Goal: Task Accomplishment & Management: Use online tool/utility

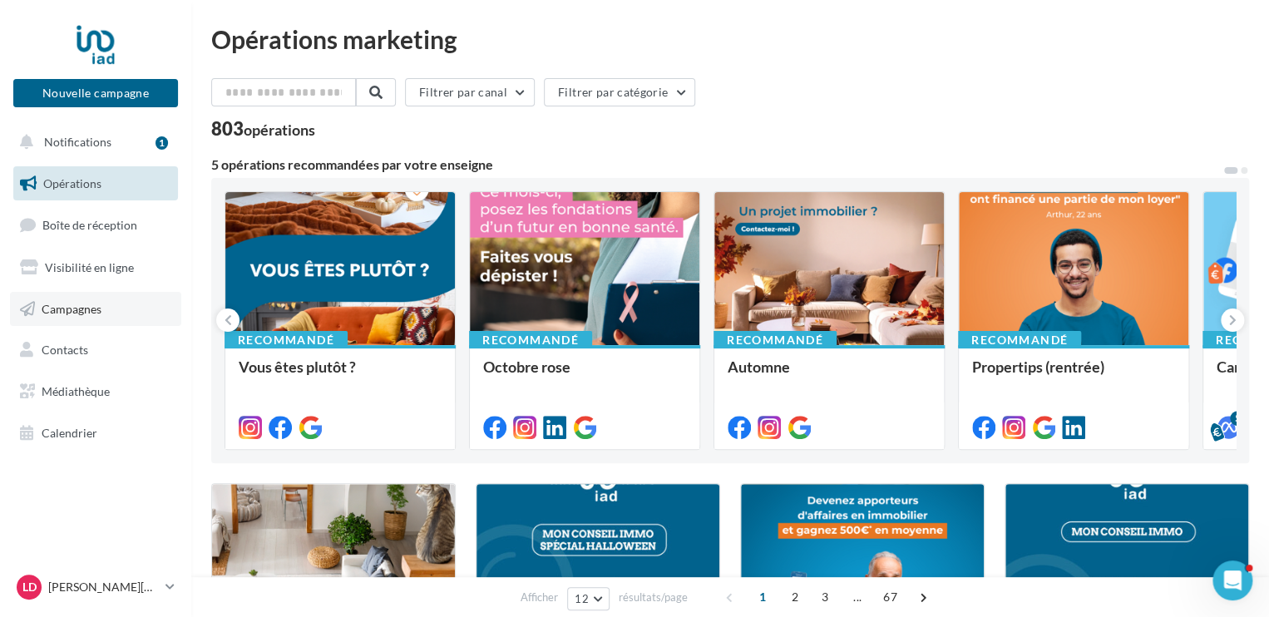
click at [79, 308] on span "Campagnes" at bounding box center [72, 308] width 60 height 14
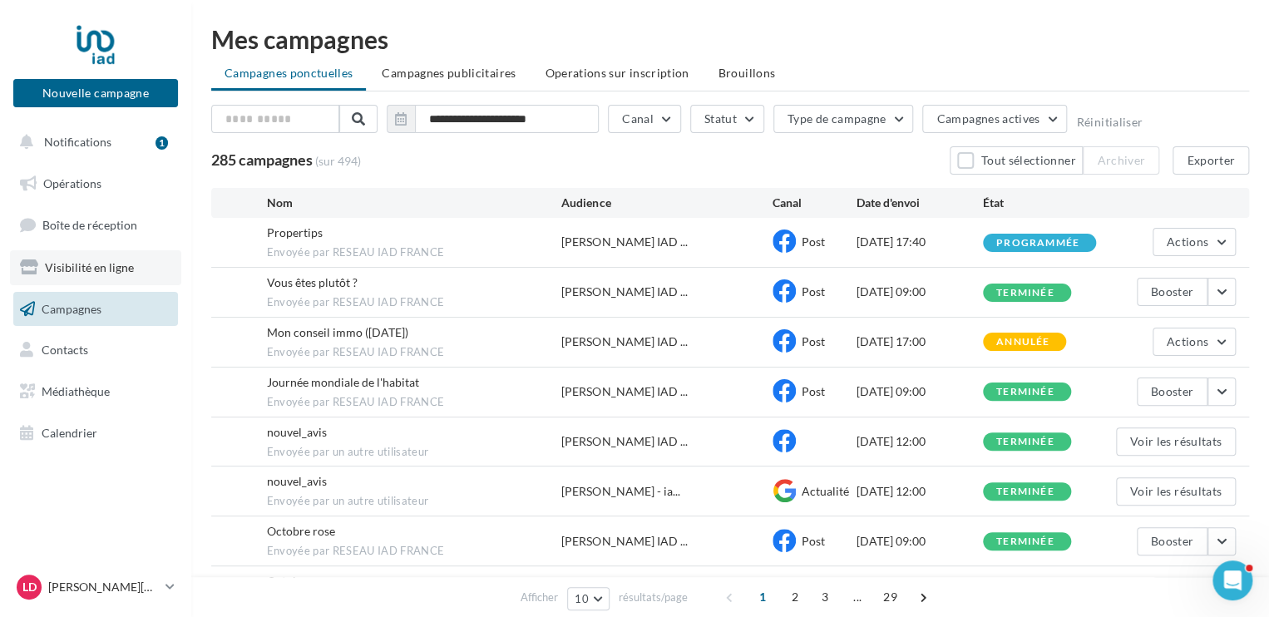
click at [81, 263] on span "Visibilité en ligne" at bounding box center [89, 267] width 89 height 14
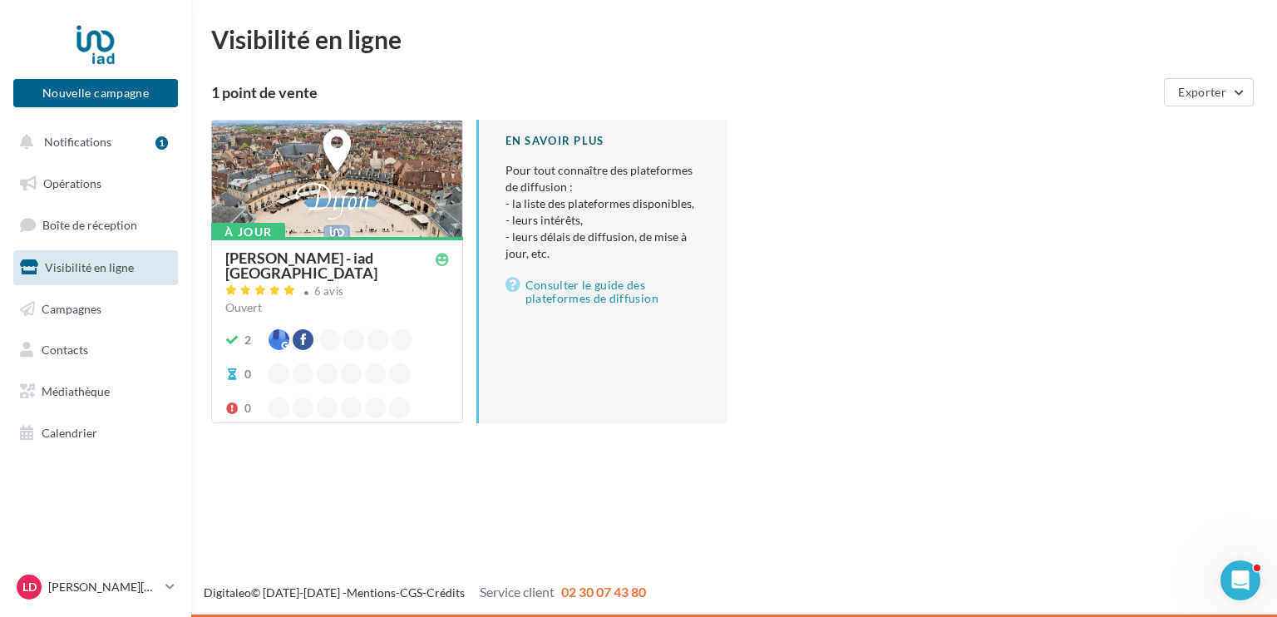
click at [255, 209] on div at bounding box center [337, 180] width 250 height 118
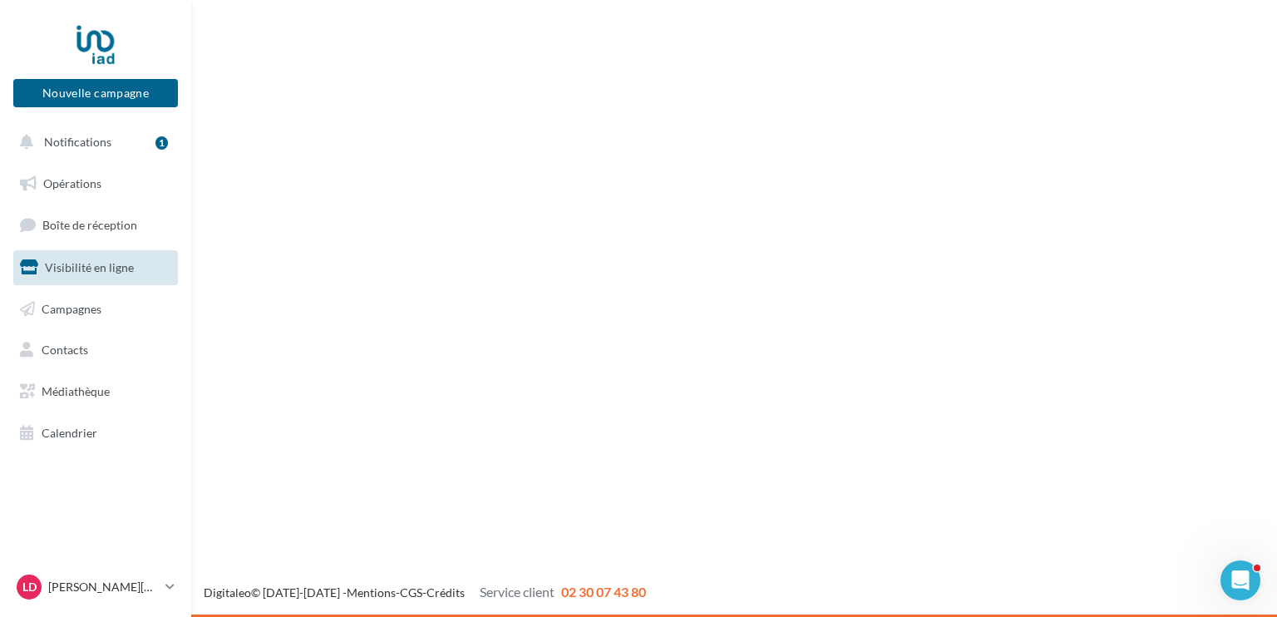
click at [255, 209] on div "Nouvelle campagne Nouvelle campagne Notifications 1 Opérations Boîte de récepti…" at bounding box center [638, 308] width 1277 height 617
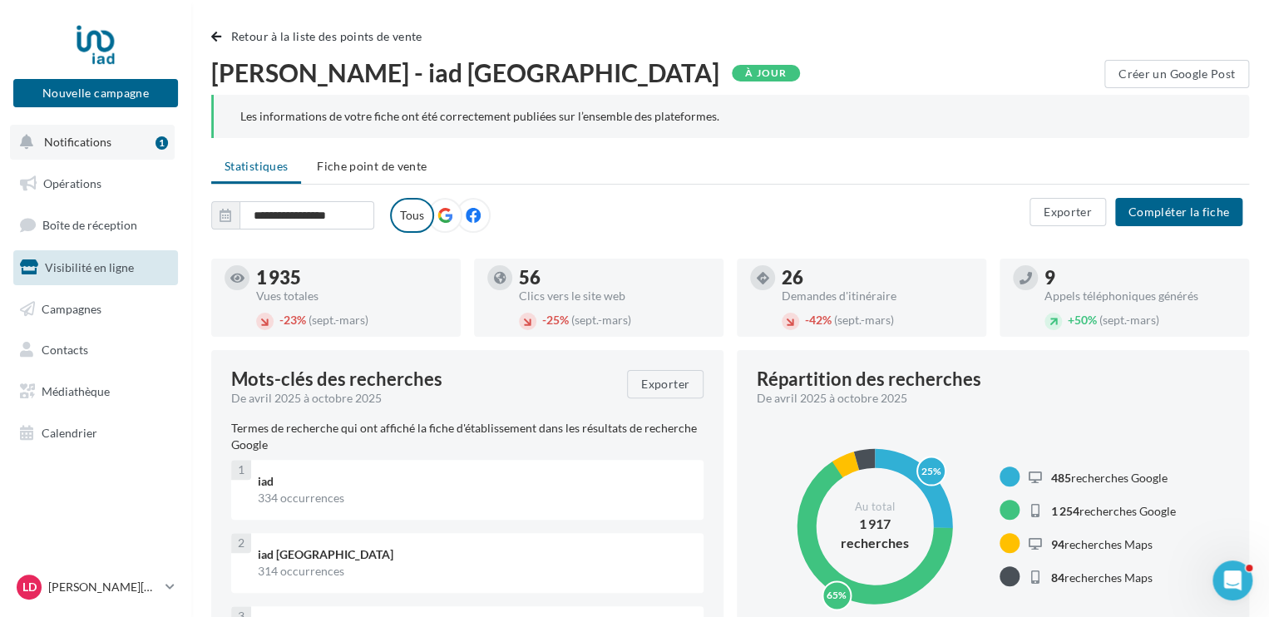
click at [72, 145] on span "Notifications" at bounding box center [77, 142] width 67 height 14
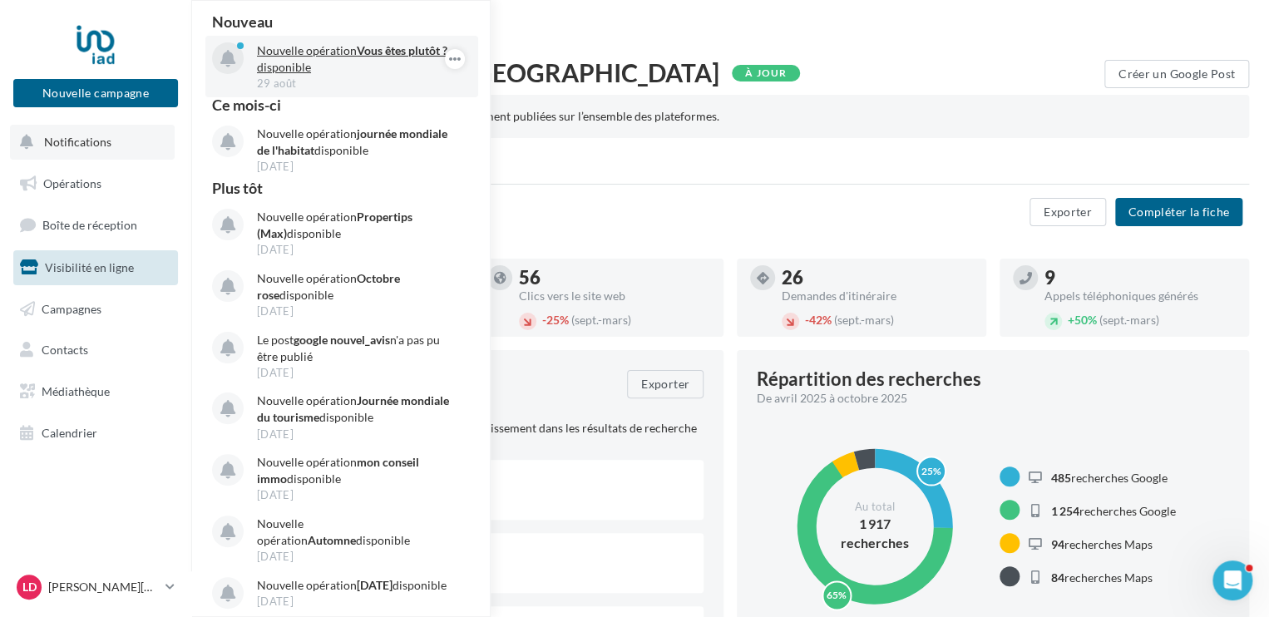
click at [306, 62] on p "Nouvelle opération Vous êtes plutôt ? disponible" at bounding box center [353, 58] width 193 height 33
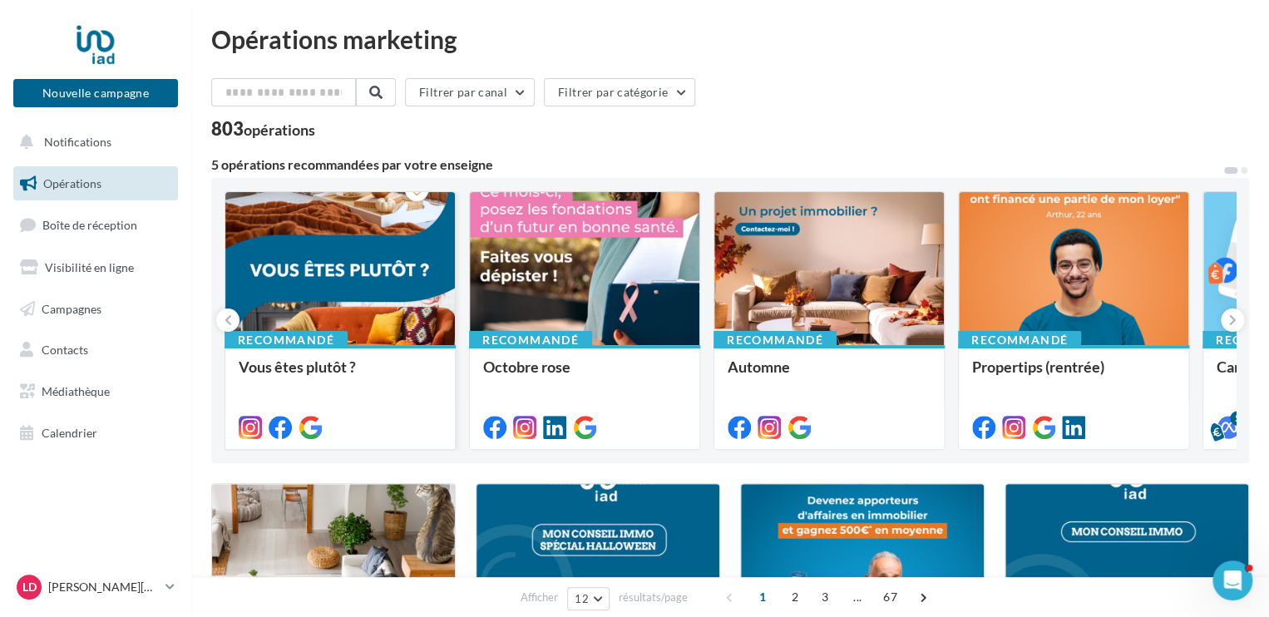
click at [356, 312] on div at bounding box center [339, 269] width 229 height 155
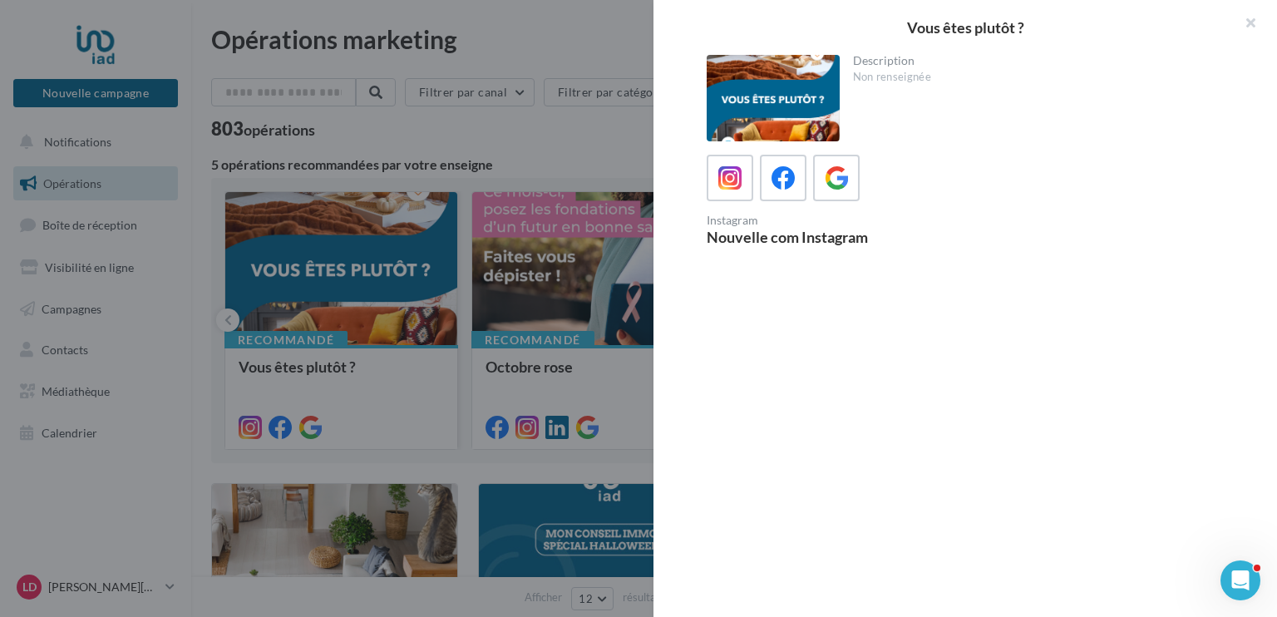
click at [356, 312] on div at bounding box center [638, 308] width 1277 height 617
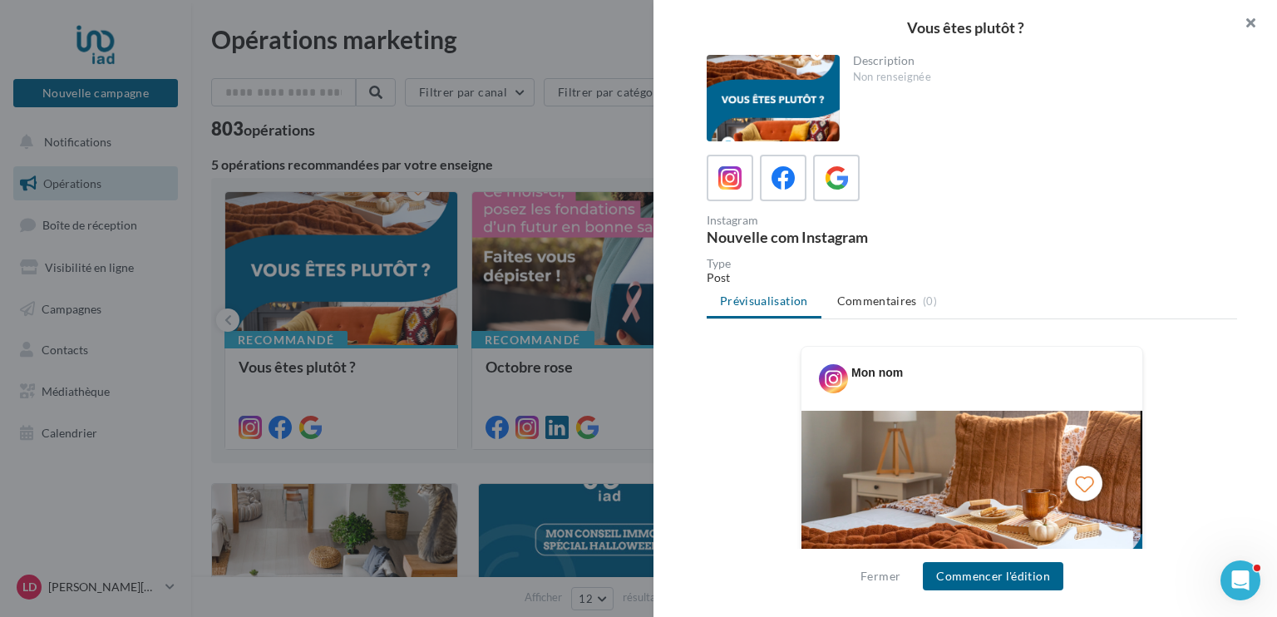
click at [1250, 23] on button "button" at bounding box center [1243, 25] width 67 height 50
